Goal: Download file/media

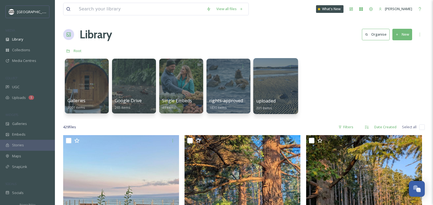
click at [271, 78] on div at bounding box center [275, 86] width 45 height 56
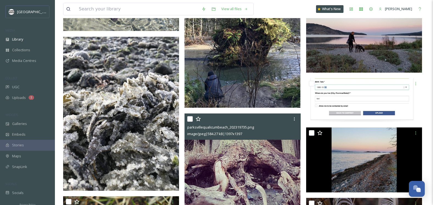
scroll to position [941, 0]
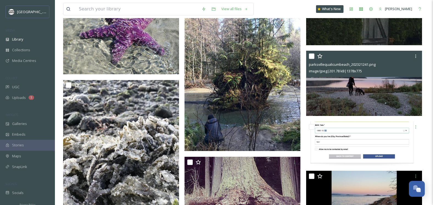
click at [354, 92] on img at bounding box center [364, 83] width 116 height 65
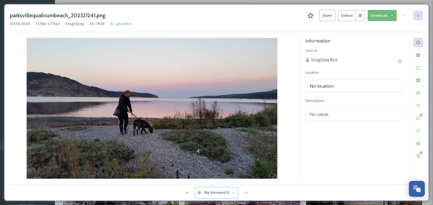
click at [415, 13] on div at bounding box center [418, 16] width 10 height 10
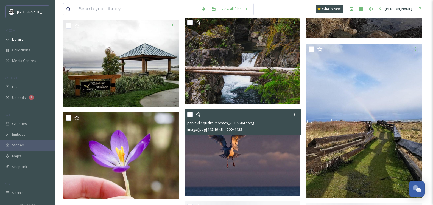
scroll to position [1325, 0]
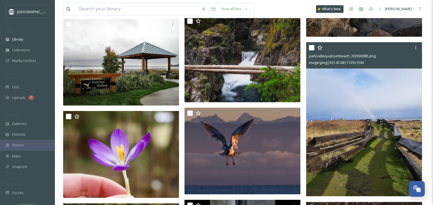
click at [346, 130] on img at bounding box center [364, 119] width 116 height 154
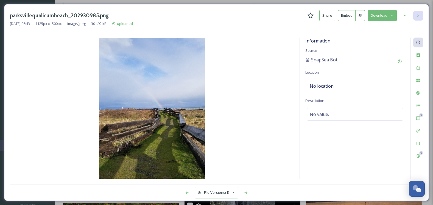
click at [418, 15] on icon at bounding box center [418, 15] width 2 height 2
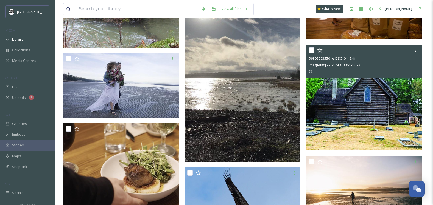
scroll to position [6575, 0]
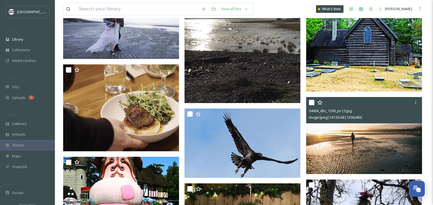
click at [342, 148] on img at bounding box center [364, 135] width 116 height 77
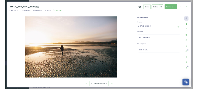
scroll to position [104, 0]
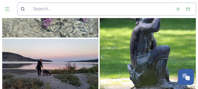
click at [62, 9] on input at bounding box center [101, 9] width 143 height 12
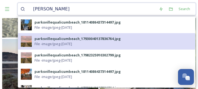
type input "[PERSON_NAME]"
click at [63, 39] on div "parksvillequalicumbeach_17930040137836764.jpg" at bounding box center [78, 38] width 86 height 5
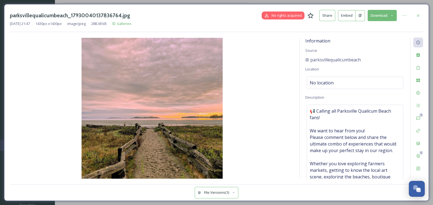
click at [389, 15] on button "Download" at bounding box center [381, 15] width 29 height 11
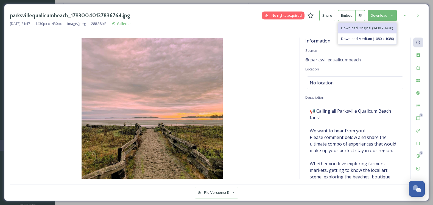
click at [372, 27] on span "Download Original (1430 x 1430)" at bounding box center [367, 28] width 52 height 5
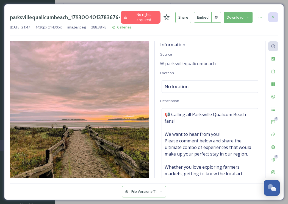
click at [273, 14] on div at bounding box center [273, 17] width 10 height 10
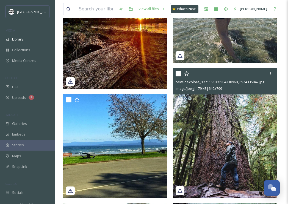
scroll to position [458, 0]
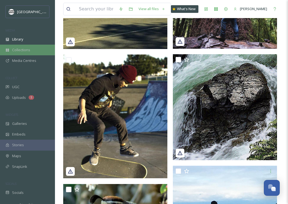
click at [24, 49] on span "Collections" at bounding box center [21, 49] width 18 height 5
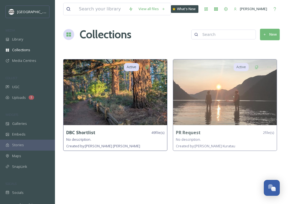
click at [126, 106] on img at bounding box center [114, 93] width 103 height 66
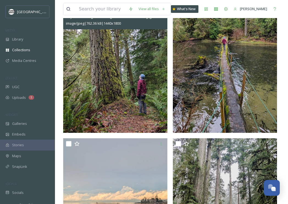
scroll to position [455, 0]
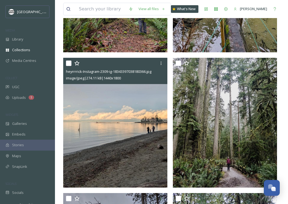
click at [102, 142] on img at bounding box center [115, 123] width 104 height 130
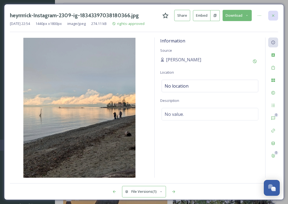
click at [275, 11] on div at bounding box center [273, 16] width 10 height 10
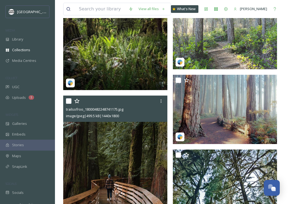
scroll to position [1921, 0]
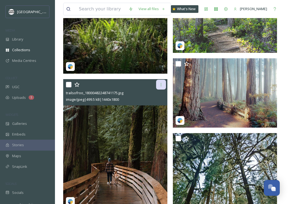
click at [160, 86] on icon at bounding box center [161, 85] width 4 height 4
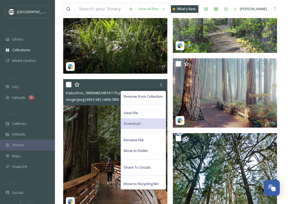
click at [139, 125] on span "Download" at bounding box center [131, 123] width 17 height 5
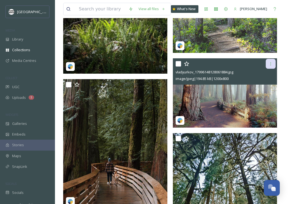
click at [271, 64] on icon at bounding box center [270, 64] width 4 height 4
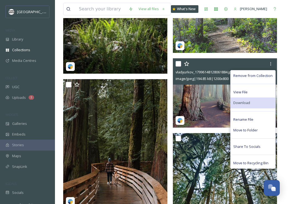
click at [248, 101] on span "Download" at bounding box center [241, 102] width 17 height 5
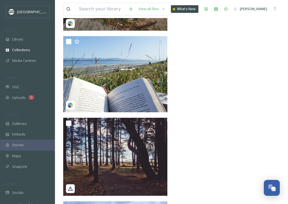
scroll to position [2805, 0]
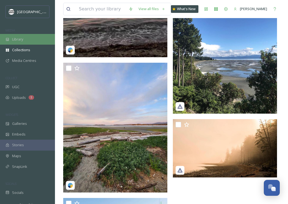
click at [27, 39] on div "Library" at bounding box center [27, 39] width 55 height 11
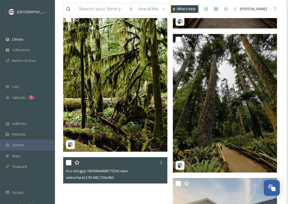
scroll to position [2666, 0]
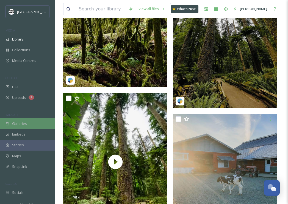
click at [27, 125] on div "Galleries" at bounding box center [27, 124] width 55 height 11
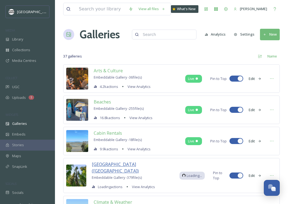
click at [97, 164] on span "[GEOGRAPHIC_DATA] ([GEOGRAPHIC_DATA])" at bounding box center [115, 168] width 47 height 13
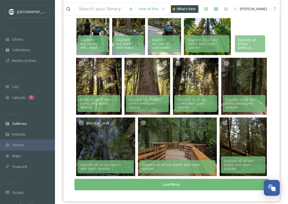
scroll to position [96, 0]
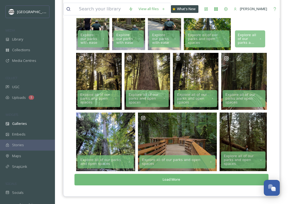
click at [155, 180] on button "Load More" at bounding box center [171, 179] width 194 height 11
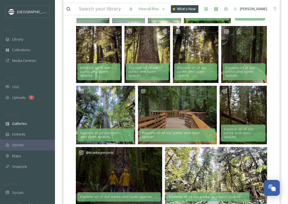
scroll to position [152, 0]
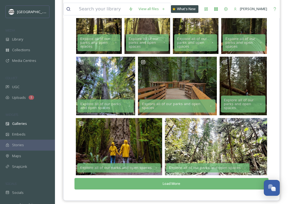
click at [155, 180] on button "Load More" at bounding box center [171, 183] width 194 height 11
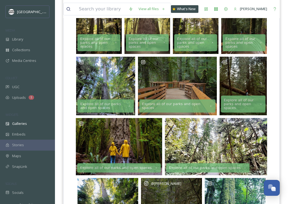
scroll to position [235, 0]
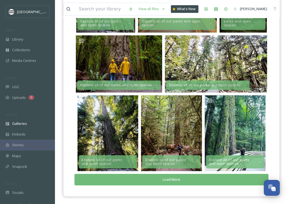
click at [173, 179] on button "Load More" at bounding box center [171, 179] width 194 height 11
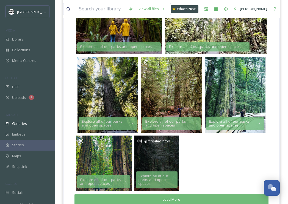
scroll to position [293, 0]
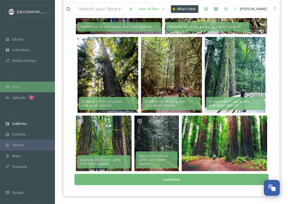
click at [13, 89] on span "UGC" at bounding box center [15, 87] width 7 height 5
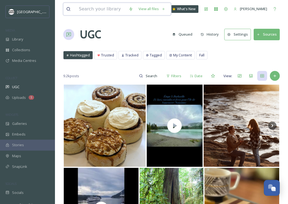
click at [78, 8] on input at bounding box center [101, 9] width 50 height 12
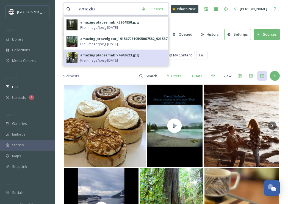
type input "amazin"
click at [106, 54] on div "amazingplacesmabr-4943623.jpg" at bounding box center [109, 55] width 59 height 5
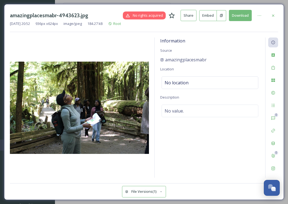
click at [243, 14] on button "Download" at bounding box center [240, 15] width 23 height 11
click at [226, 58] on div "amazingplacesmabr" at bounding box center [209, 60] width 99 height 7
drag, startPoint x: 214, startPoint y: 61, endPoint x: 164, endPoint y: 61, distance: 50.2
click at [164, 61] on div "amazingplacesmabr" at bounding box center [209, 60] width 99 height 7
copy span "amazingplacesmabr"
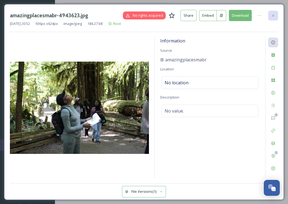
click at [274, 12] on div at bounding box center [273, 16] width 10 height 10
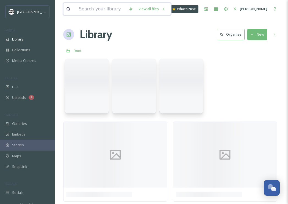
click at [101, 6] on input at bounding box center [101, 9] width 50 height 12
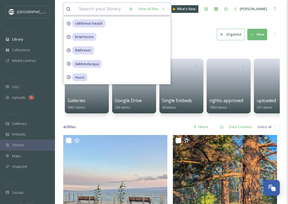
paste input "amazingplacesmabr"
type input "amazingplacesmabr"
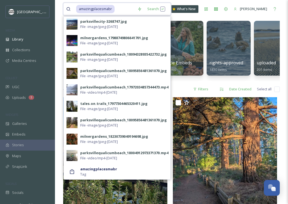
scroll to position [38, 0]
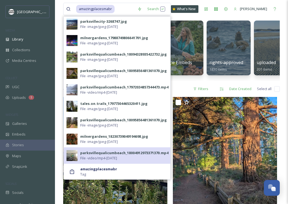
click at [96, 156] on span "File - video/mp4 - [DATE]" at bounding box center [98, 158] width 37 height 5
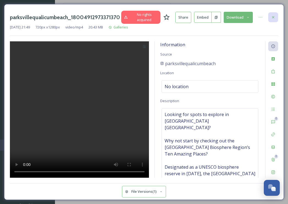
click at [273, 15] on div at bounding box center [273, 17] width 10 height 10
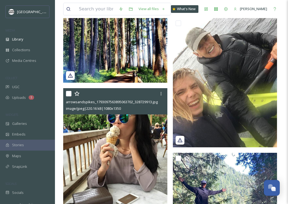
scroll to position [2927, 0]
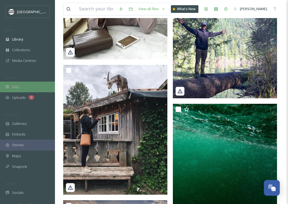
click at [22, 88] on div "UGC" at bounding box center [27, 87] width 55 height 11
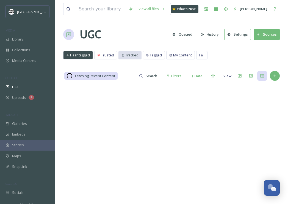
click at [132, 56] on span "Tracked" at bounding box center [131, 55] width 13 height 5
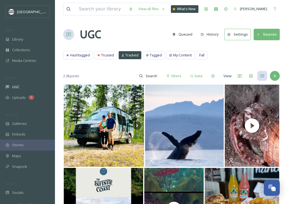
click at [263, 30] on button "Sources" at bounding box center [266, 34] width 26 height 11
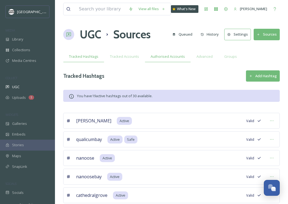
click at [162, 58] on span "Authorised Accounts" at bounding box center [167, 56] width 34 height 5
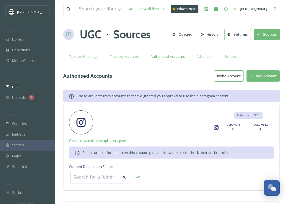
click at [257, 78] on button "Add Account" at bounding box center [262, 76] width 33 height 11
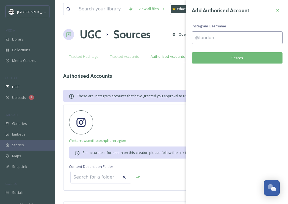
click at [206, 37] on input at bounding box center [237, 38] width 91 height 13
paste input "amazingplacesmabr"
type input "amazingplacesmabr"
click at [239, 57] on button "Search" at bounding box center [237, 57] width 91 height 11
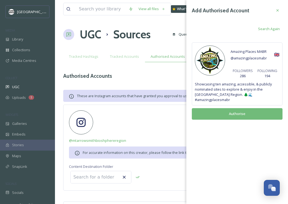
click at [231, 116] on button "Authorise" at bounding box center [237, 113] width 91 height 11
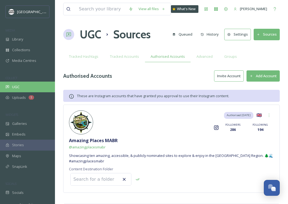
click at [16, 86] on span "UGC" at bounding box center [15, 87] width 7 height 5
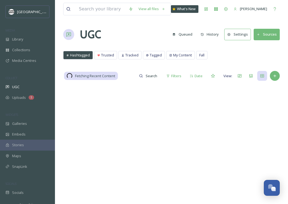
click at [188, 32] on button "Queued" at bounding box center [182, 34] width 26 height 11
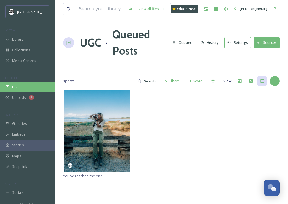
click at [12, 85] on span "UGC" at bounding box center [15, 87] width 7 height 5
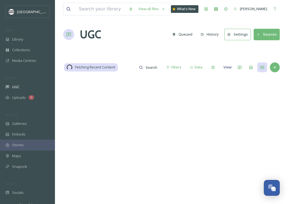
click at [15, 94] on div "Uploads 1" at bounding box center [27, 97] width 55 height 11
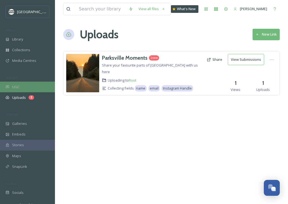
click at [17, 82] on div "UGC" at bounding box center [27, 87] width 55 height 11
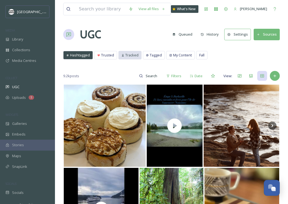
click at [129, 54] on span "Tracked" at bounding box center [131, 55] width 13 height 5
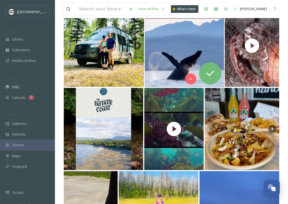
scroll to position [17, 0]
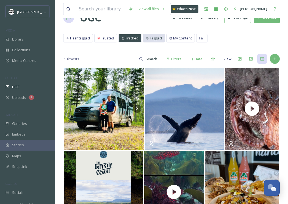
click at [153, 38] on span "Tagged" at bounding box center [156, 38] width 12 height 5
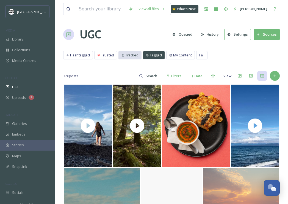
click at [136, 52] on div "Tracked" at bounding box center [130, 55] width 23 height 8
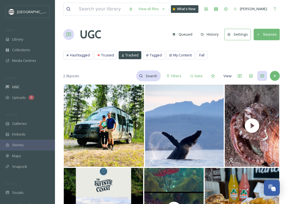
click at [153, 75] on input at bounding box center [152, 76] width 18 height 11
click at [147, 75] on input at bounding box center [139, 76] width 41 height 11
paste input "amazingplacesmabr"
type input "amazingplacesmabr"
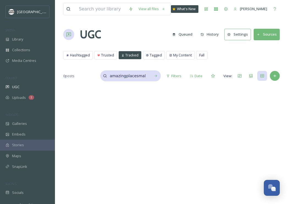
click at [148, 74] on input "amazingplacesmabr" at bounding box center [127, 76] width 41 height 11
click at [147, 75] on input "amazingplacesmabr" at bounding box center [127, 76] width 41 height 11
click at [148, 74] on input "amazingplacesmabr" at bounding box center [127, 76] width 41 height 11
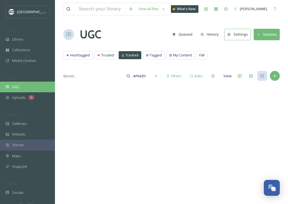
click at [19, 86] on div "UGC" at bounding box center [27, 87] width 55 height 11
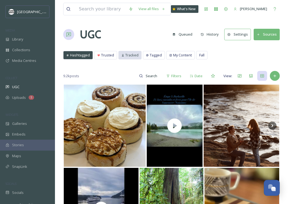
click at [125, 54] on span "Tracked" at bounding box center [131, 55] width 13 height 5
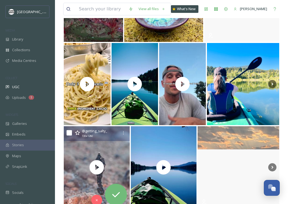
scroll to position [2909, 0]
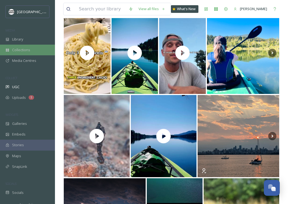
click at [26, 46] on div "Collections" at bounding box center [27, 50] width 55 height 11
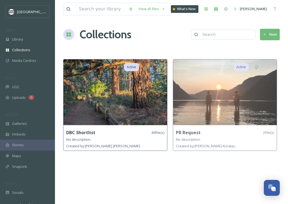
click at [94, 97] on img at bounding box center [114, 93] width 103 height 66
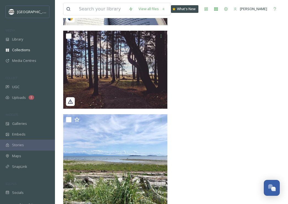
scroll to position [3071, 0]
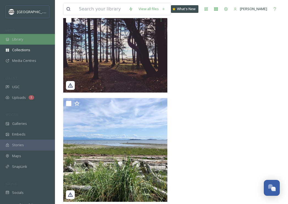
click at [27, 37] on div "Library" at bounding box center [27, 39] width 55 height 11
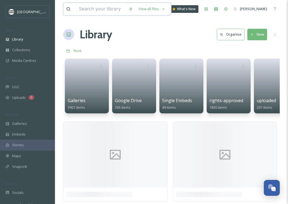
click at [100, 7] on input at bounding box center [101, 9] width 50 height 12
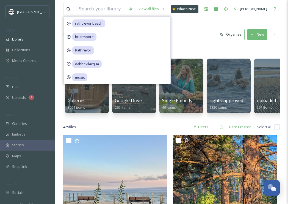
click at [147, 125] on div "429 file s Filters Date Created Select all" at bounding box center [171, 127] width 216 height 11
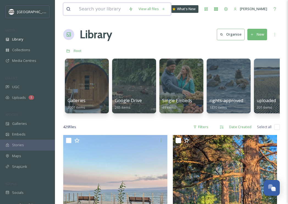
click at [102, 12] on input at bounding box center [101, 9] width 50 height 12
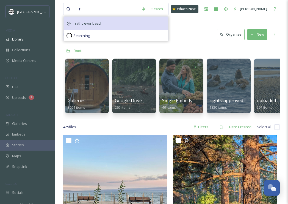
click at [99, 22] on span "rathtrevor beach" at bounding box center [88, 23] width 33 height 8
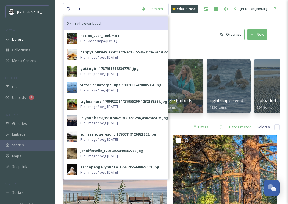
click at [98, 22] on span "rathtrevor beach" at bounding box center [88, 23] width 33 height 8
click at [106, 21] on div "rathtrevor beach" at bounding box center [116, 23] width 104 height 13
click at [71, 23] on div "rathtrevor beach" at bounding box center [116, 23] width 104 height 13
click at [92, 20] on span "rathtrevor beach" at bounding box center [88, 23] width 33 height 8
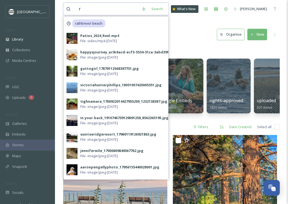
click at [107, 9] on input "r" at bounding box center [107, 9] width 63 height 12
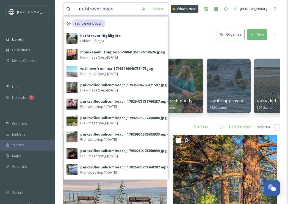
type input "rathtrevor beach"
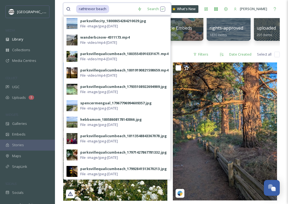
scroll to position [116, 0]
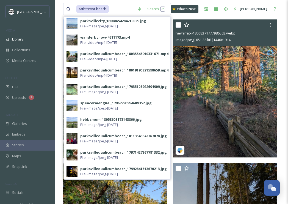
click at [194, 156] on img at bounding box center [225, 88] width 104 height 138
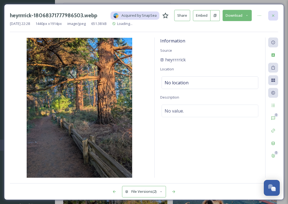
click at [274, 13] on icon at bounding box center [273, 15] width 4 height 4
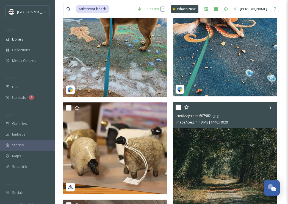
scroll to position [665, 0]
